Goal: Find specific page/section: Find specific page/section

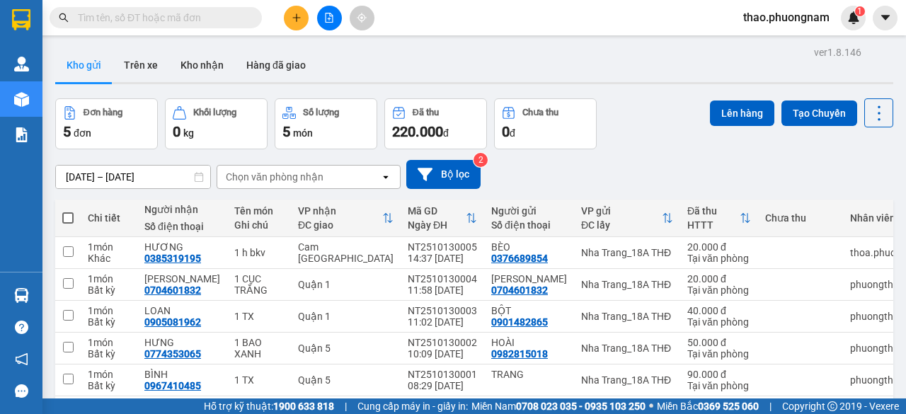
click at [139, 21] on input "text" at bounding box center [161, 18] width 167 height 16
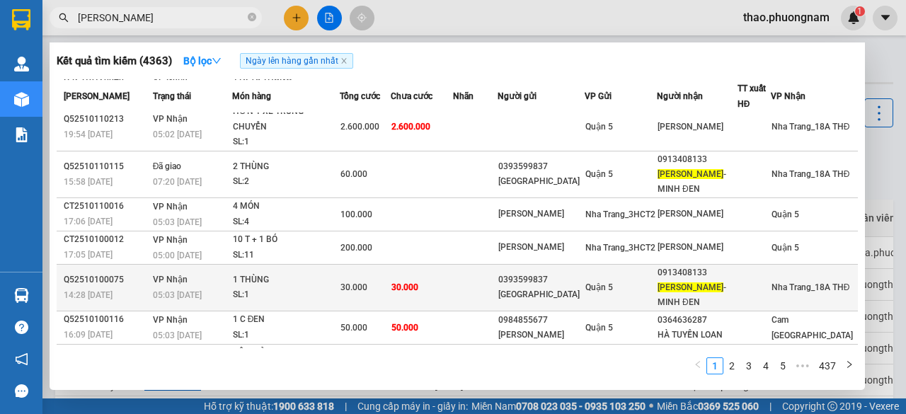
scroll to position [140, 0]
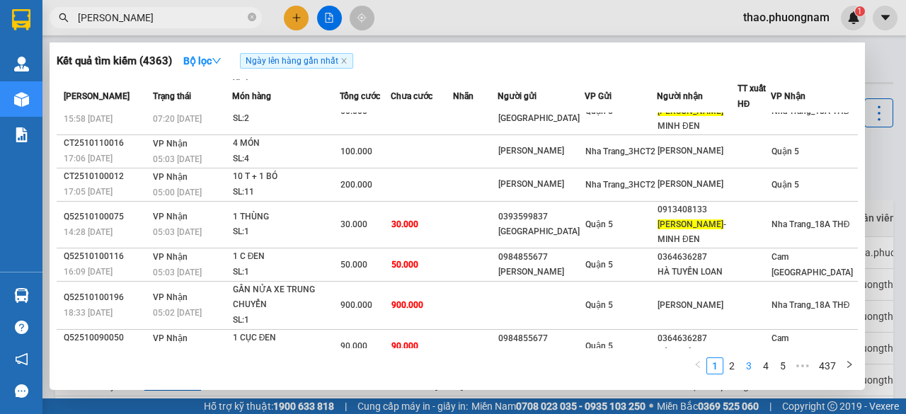
type input "[PERSON_NAME]"
click at [754, 368] on link "3" at bounding box center [749, 366] width 16 height 16
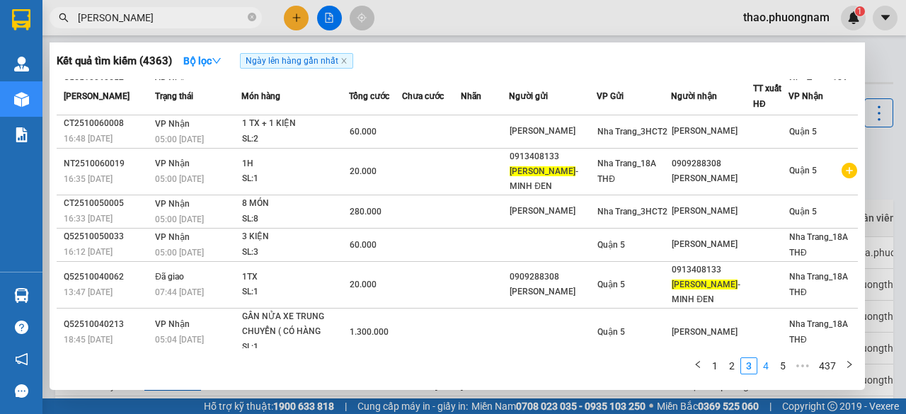
click at [766, 368] on link "4" at bounding box center [766, 366] width 16 height 16
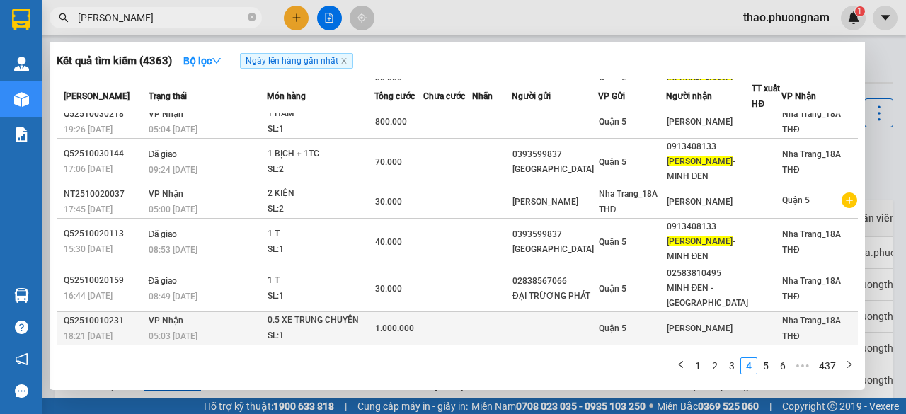
scroll to position [0, 0]
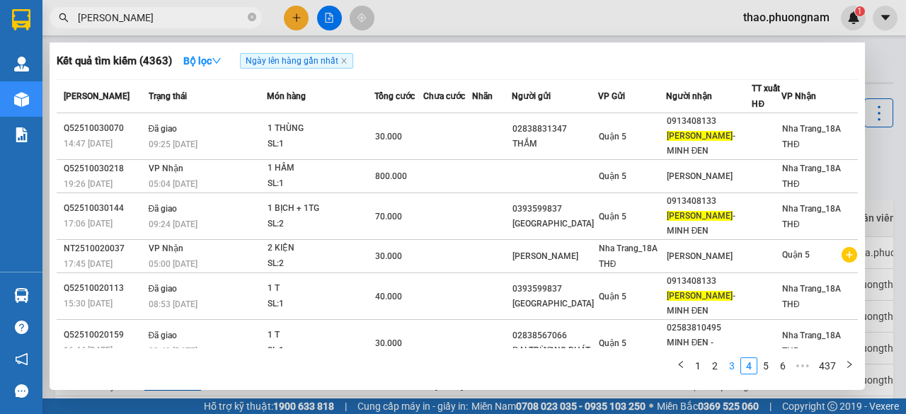
click at [728, 370] on link "3" at bounding box center [732, 366] width 16 height 16
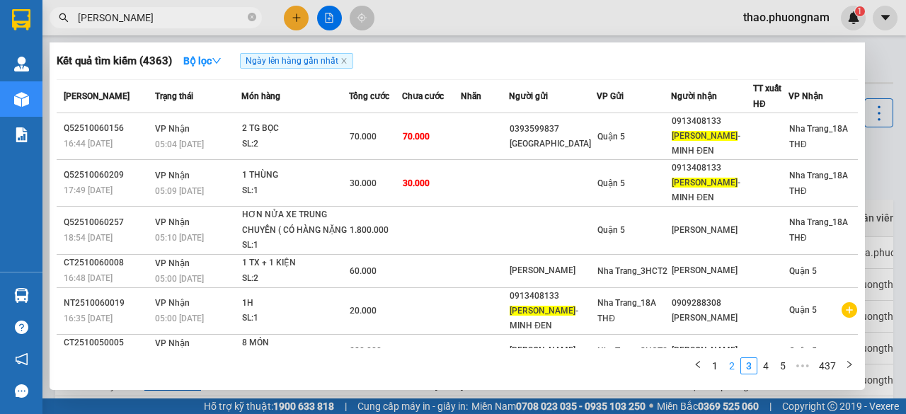
click at [730, 368] on link "2" at bounding box center [732, 366] width 16 height 16
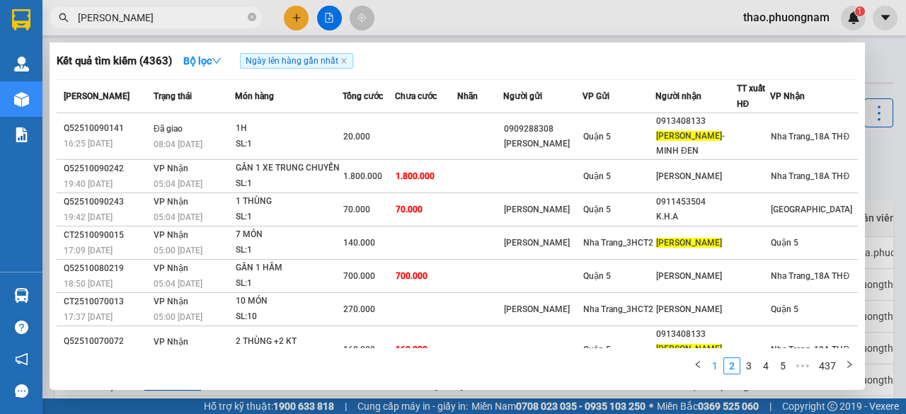
click at [716, 369] on link "1" at bounding box center [715, 366] width 16 height 16
